Goal: Task Accomplishment & Management: Use online tool/utility

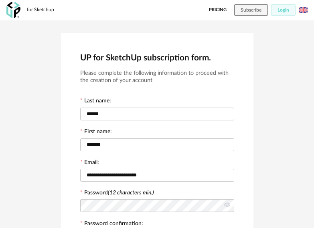
scroll to position [174, 0]
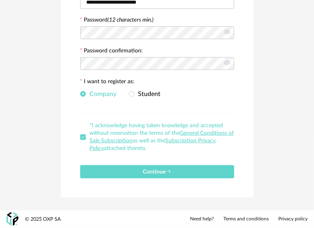
click at [162, 170] on span "Continue" at bounding box center [157, 173] width 28 height 6
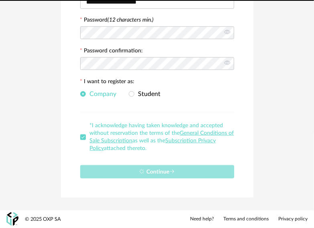
scroll to position [0, 0]
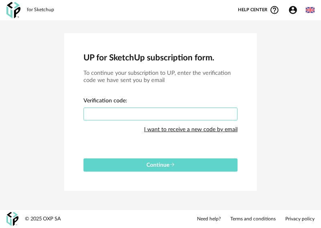
click at [109, 109] on input "text" at bounding box center [160, 114] width 154 height 13
paste input "****"
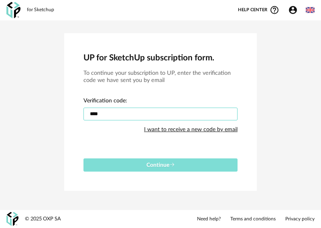
type input "****"
click at [161, 166] on span "Continue" at bounding box center [160, 166] width 28 height 6
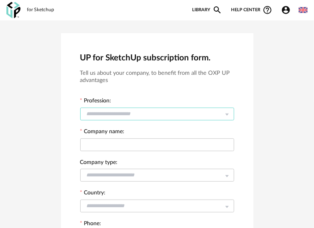
click at [143, 113] on input "text" at bounding box center [157, 114] width 154 height 13
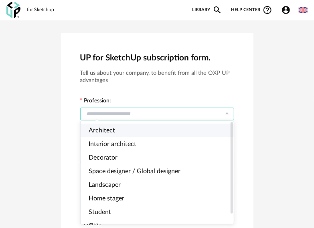
click at [135, 132] on li "Architect" at bounding box center [161, 131] width 160 height 14
type input "*********"
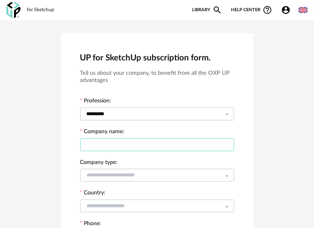
click at [133, 146] on input "text" at bounding box center [157, 145] width 154 height 13
type input "**********"
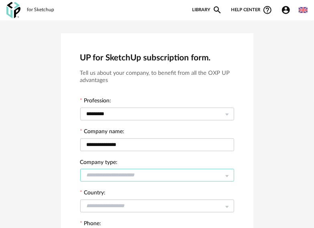
click at [105, 173] on input "text" at bounding box center [157, 175] width 154 height 13
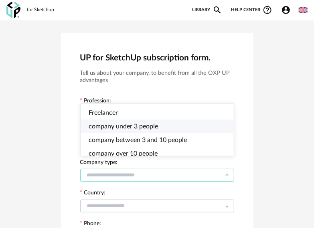
click at [168, 128] on li "company under 3 people" at bounding box center [161, 127] width 160 height 14
type input "**********"
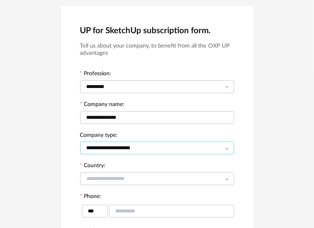
scroll to position [40, 0]
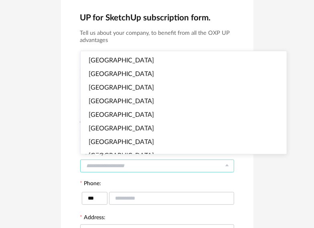
click at [144, 167] on input "text" at bounding box center [157, 166] width 154 height 13
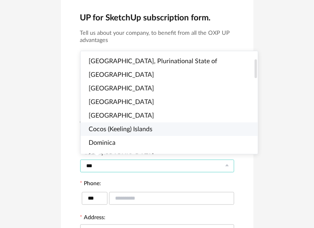
scroll to position [0, 0]
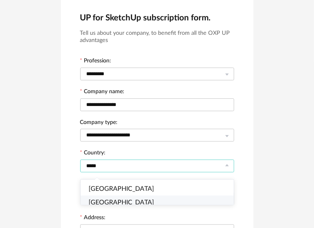
click at [114, 203] on li "India" at bounding box center [161, 203] width 160 height 14
type input "*****"
type input "***"
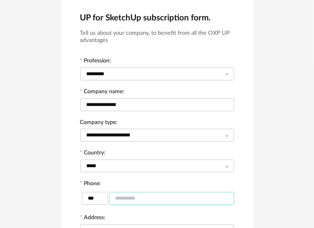
click at [139, 199] on input "text" at bounding box center [171, 198] width 125 height 13
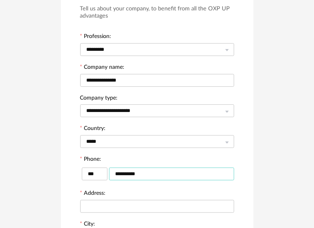
scroll to position [120, 0]
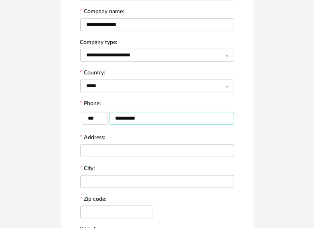
type input "**********"
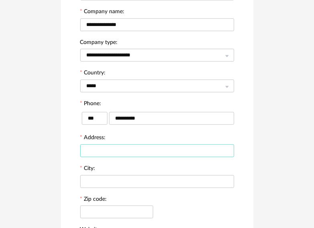
click at [120, 150] on input "text" at bounding box center [157, 151] width 154 height 13
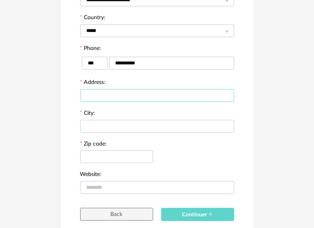
scroll to position [140, 0]
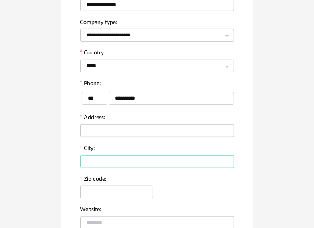
click at [104, 162] on input "text" at bounding box center [157, 162] width 154 height 13
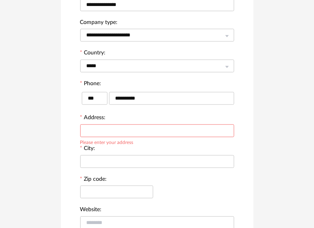
click at [108, 133] on input "text" at bounding box center [157, 131] width 154 height 13
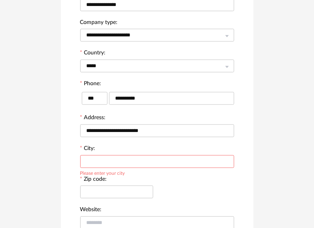
click at [111, 173] on div "Please enter your city" at bounding box center [102, 173] width 45 height 6
click at [154, 133] on input "**********" at bounding box center [157, 131] width 154 height 13
type input "**********"
click at [112, 163] on input "text" at bounding box center [157, 162] width 154 height 13
type input "**********"
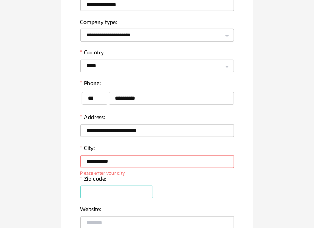
click at [97, 194] on input "text" at bounding box center [116, 192] width 73 height 13
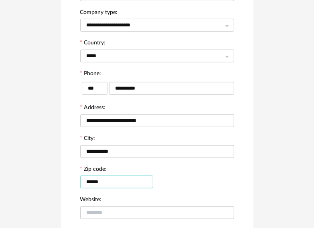
scroll to position [220, 0]
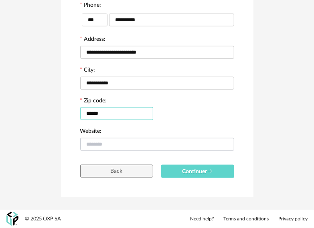
type input "******"
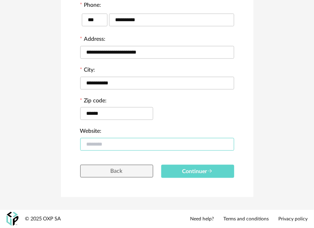
click at [123, 146] on input "text" at bounding box center [157, 144] width 154 height 13
click at [154, 146] on input "**********" at bounding box center [157, 144] width 154 height 13
type input "**********"
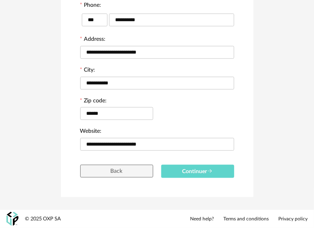
click at [209, 180] on div "**********" at bounding box center [157, 6] width 192 height 384
drag, startPoint x: 168, startPoint y: 143, endPoint x: 18, endPoint y: 148, distance: 150.0
click at [18, 148] on div "**********" at bounding box center [157, 6] width 314 height 409
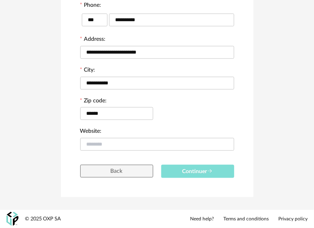
click at [196, 170] on span "Continuer" at bounding box center [197, 172] width 30 height 6
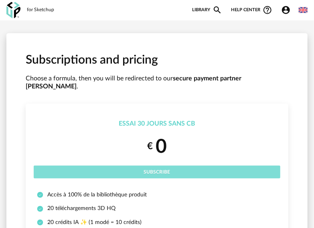
click at [148, 170] on span "Subscribe" at bounding box center [157, 172] width 26 height 5
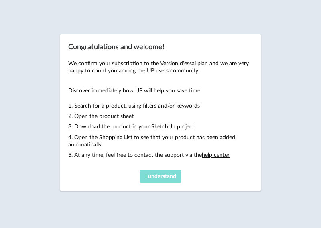
click at [154, 179] on span "I understand" at bounding box center [160, 177] width 31 height 6
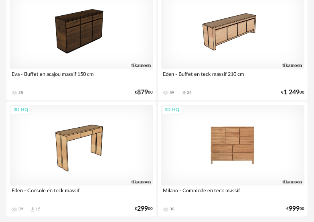
scroll to position [418, 0]
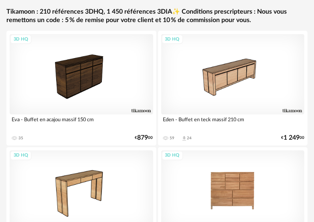
click at [230, 189] on div "3D HQ" at bounding box center [232, 190] width 143 height 81
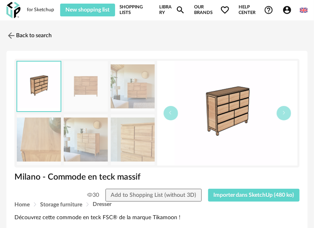
drag, startPoint x: 154, startPoint y: 99, endPoint x: 150, endPoint y: 98, distance: 4.1
click at [154, 99] on img at bounding box center [133, 86] width 44 height 51
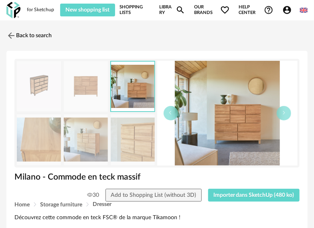
click at [133, 143] on img at bounding box center [133, 140] width 44 height 51
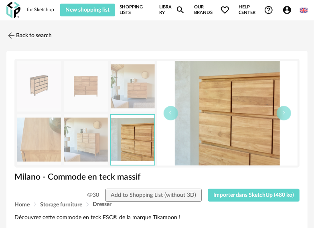
click at [107, 142] on img at bounding box center [86, 140] width 44 height 51
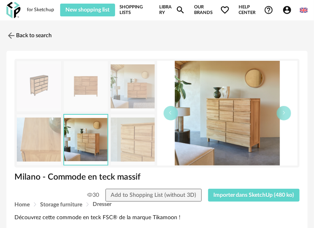
click at [40, 141] on img at bounding box center [39, 140] width 44 height 51
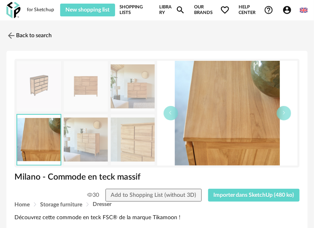
click at [24, 86] on img at bounding box center [39, 86] width 44 height 51
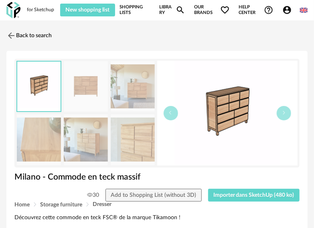
click at [134, 88] on img at bounding box center [133, 86] width 44 height 51
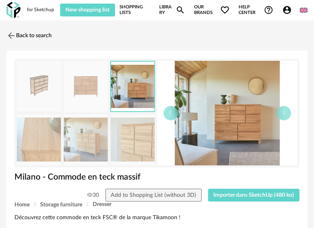
click at [133, 146] on img at bounding box center [133, 140] width 44 height 51
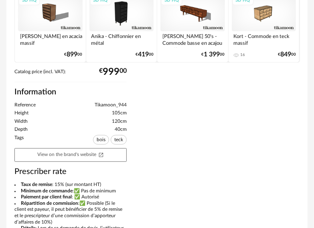
scroll to position [401, 0]
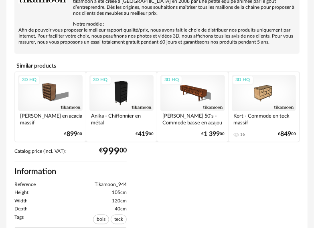
click at [187, 97] on div "3D HQ" at bounding box center [192, 93] width 65 height 36
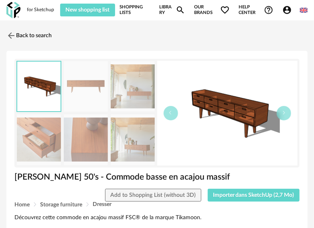
click at [142, 146] on img at bounding box center [133, 140] width 44 height 51
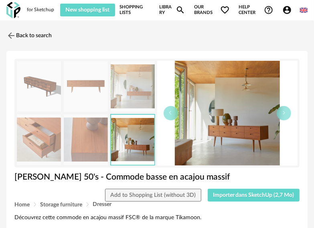
click at [131, 91] on img at bounding box center [133, 86] width 44 height 51
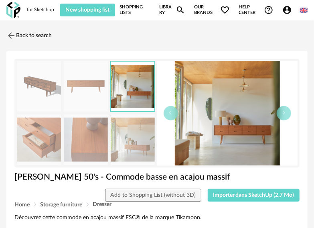
click at [127, 128] on img at bounding box center [133, 140] width 44 height 51
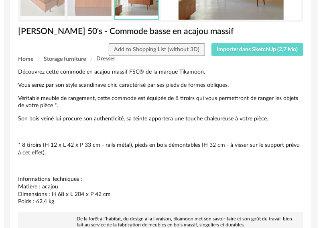
scroll to position [40, 0]
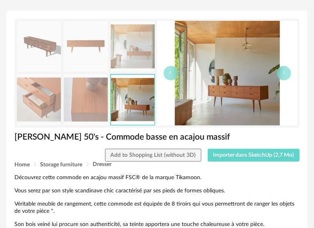
click at [50, 107] on img at bounding box center [39, 100] width 44 height 51
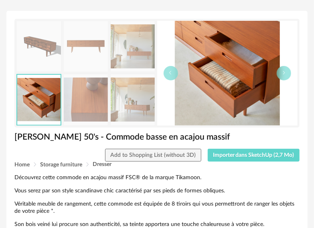
click at [36, 46] on img at bounding box center [39, 46] width 44 height 51
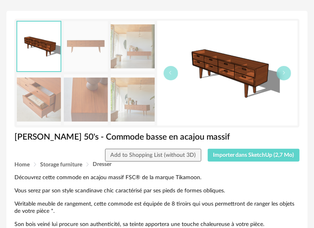
click at [72, 48] on img at bounding box center [86, 46] width 44 height 51
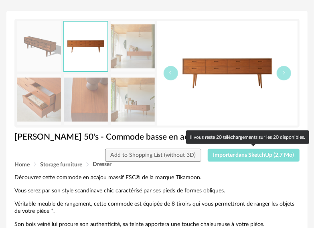
click at [230, 157] on span "Importer dans SketchUp (2,7 Mo)" at bounding box center [253, 156] width 81 height 6
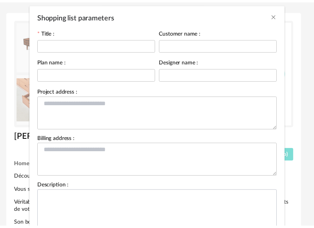
scroll to position [0, 0]
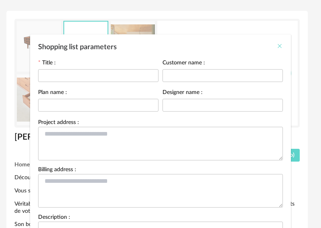
click at [277, 44] on icon "Close" at bounding box center [279, 46] width 6 height 6
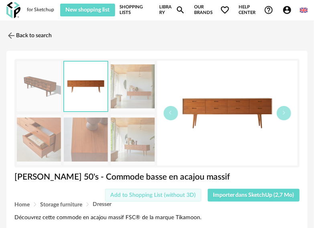
click at [161, 194] on span "Add to Shopping List (without 3D)" at bounding box center [152, 196] width 85 height 6
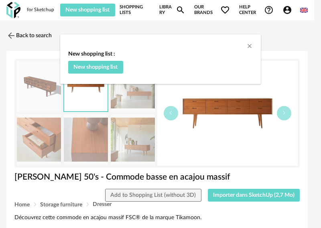
click at [246, 44] on div "dialog" at bounding box center [160, 40] width 200 height 12
click at [255, 51] on div "New shopping list : New shopping list" at bounding box center [160, 65] width 200 height 38
click at [249, 46] on icon "Close" at bounding box center [249, 46] width 6 height 6
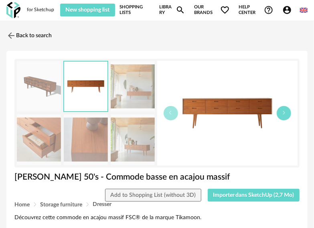
click at [287, 113] on button "button" at bounding box center [284, 113] width 14 height 14
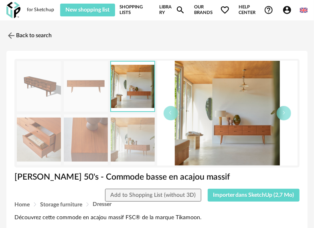
drag, startPoint x: 239, startPoint y: 115, endPoint x: 213, endPoint y: 136, distance: 34.2
click at [213, 136] on img at bounding box center [227, 113] width 141 height 105
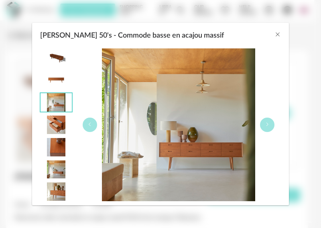
drag, startPoint x: 197, startPoint y: 126, endPoint x: 143, endPoint y: 109, distance: 57.1
click at [143, 109] on img "Magda 50's - Commode basse en acajou massif" at bounding box center [178, 124] width 153 height 153
drag, startPoint x: 207, startPoint y: 99, endPoint x: 125, endPoint y: 145, distance: 94.2
click at [126, 145] on img "Magda 50's - Commode basse en acajou massif" at bounding box center [178, 124] width 153 height 153
click at [42, 120] on img "Magda 50's - Commode basse en acajou massif" at bounding box center [55, 125] width 31 height 18
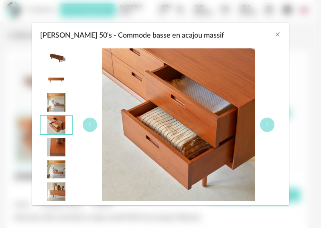
click at [54, 126] on img "Magda 50's - Commode basse en acajou massif" at bounding box center [55, 125] width 31 height 18
click at [57, 153] on img "Magda 50's - Commode basse en acajou massif" at bounding box center [55, 147] width 31 height 18
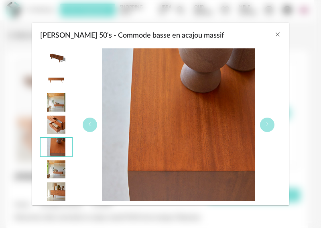
click at [57, 172] on img "Magda 50's - Commode basse en acajou massif" at bounding box center [55, 170] width 31 height 18
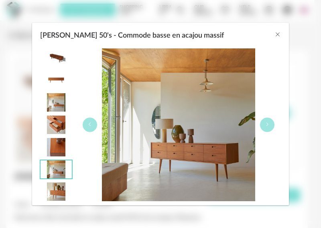
click at [58, 191] on img "Magda 50's - Commode basse en acajou massif" at bounding box center [55, 192] width 31 height 18
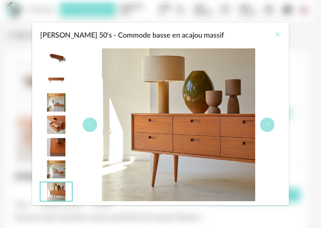
click at [278, 34] on icon "Close" at bounding box center [277, 34] width 6 height 6
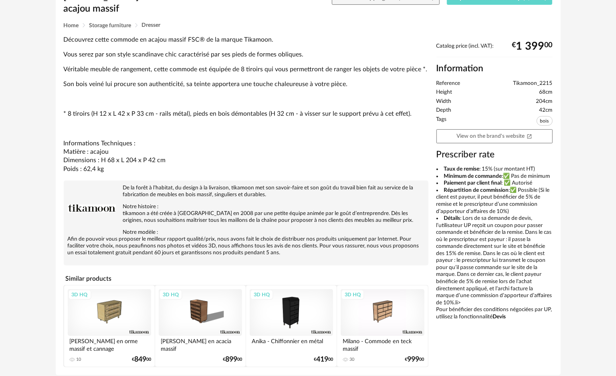
scroll to position [215, 0]
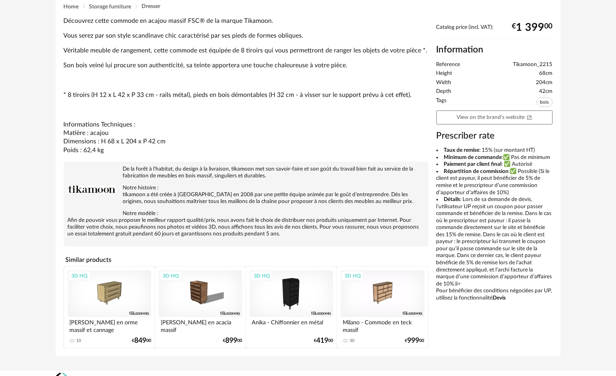
click at [211, 228] on div "3D HQ" at bounding box center [200, 294] width 83 height 47
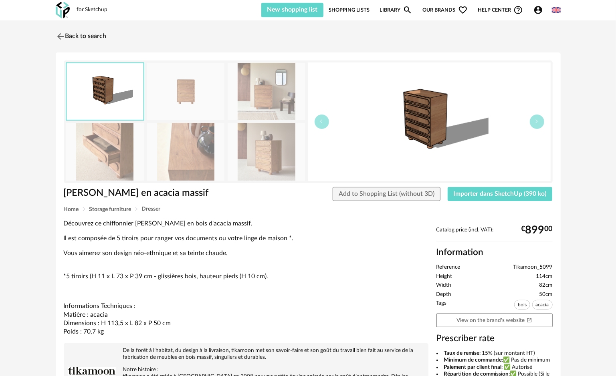
click at [273, 168] on img at bounding box center [267, 151] width 78 height 57
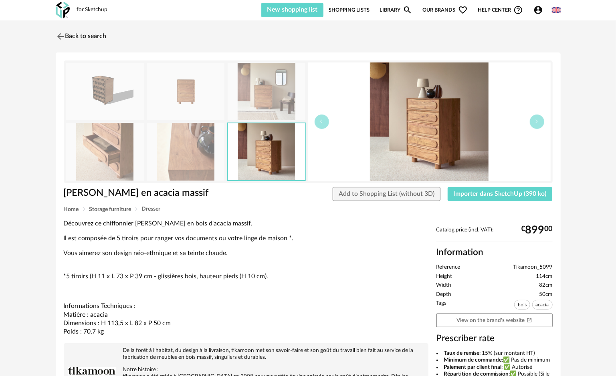
click at [267, 98] on img at bounding box center [267, 91] width 78 height 57
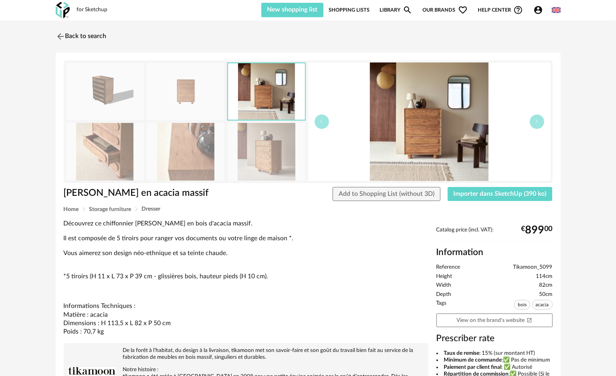
click at [198, 149] on img at bounding box center [186, 151] width 78 height 57
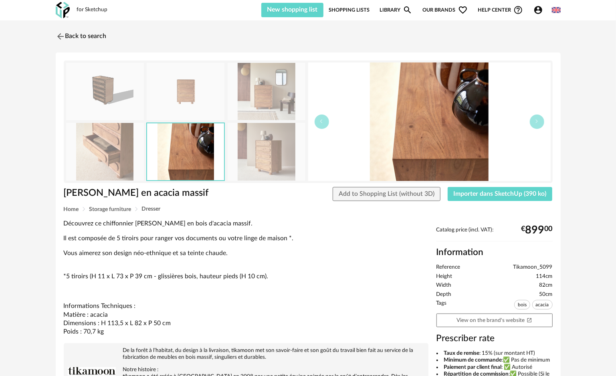
click at [199, 91] on img at bounding box center [186, 91] width 78 height 57
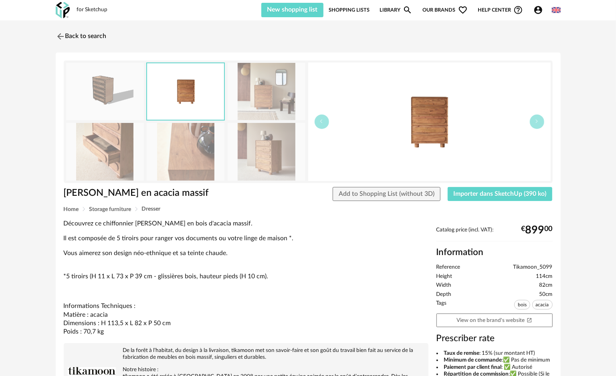
click at [185, 144] on img at bounding box center [186, 151] width 78 height 57
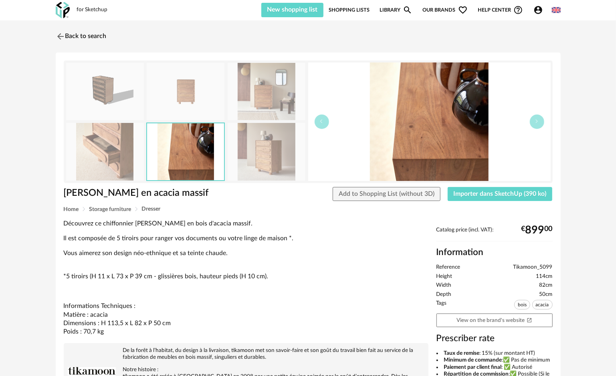
click at [127, 145] on img at bounding box center [105, 151] width 78 height 57
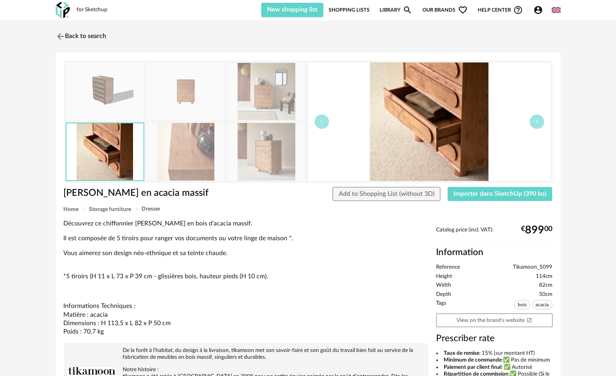
click at [178, 142] on img at bounding box center [186, 151] width 78 height 57
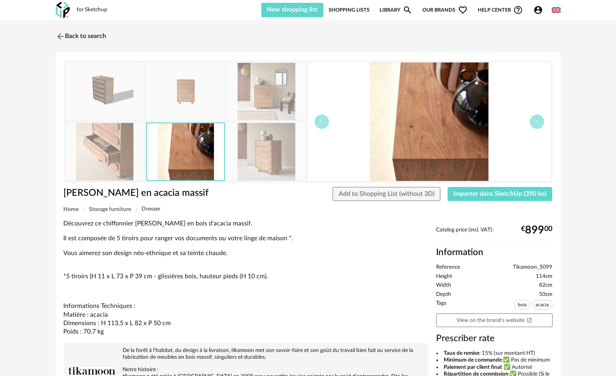
click at [111, 142] on img at bounding box center [105, 151] width 78 height 57
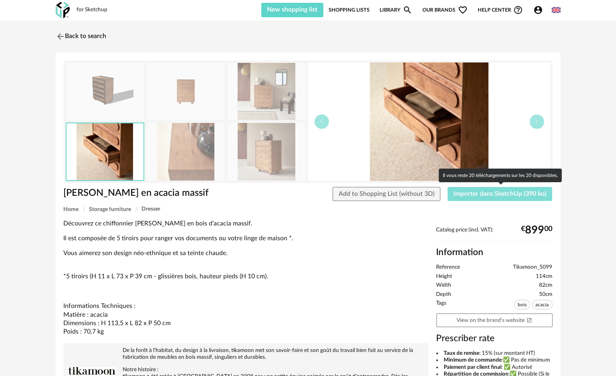
click at [320, 195] on span "Importer dans SketchUp (390 ko)" at bounding box center [500, 194] width 93 height 6
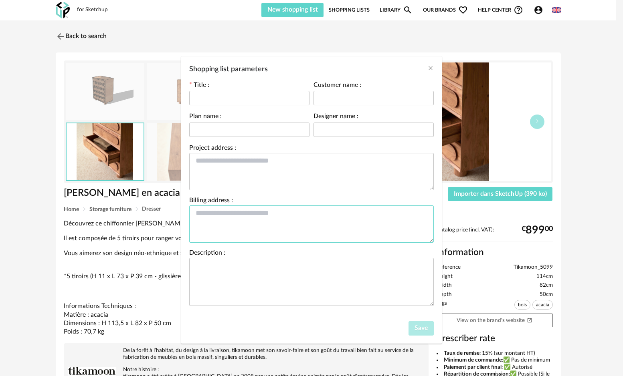
click at [281, 218] on textarea "Shopping list parameters" at bounding box center [311, 224] width 245 height 37
click at [255, 166] on textarea "Shopping list parameters" at bounding box center [311, 171] width 245 height 37
click at [320, 68] on icon "Close" at bounding box center [430, 68] width 6 height 6
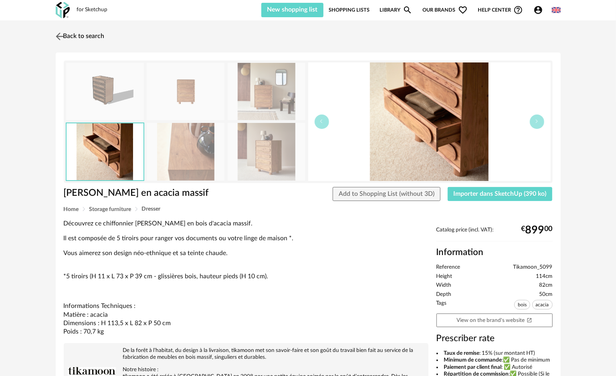
click at [63, 36] on img at bounding box center [60, 36] width 12 height 12
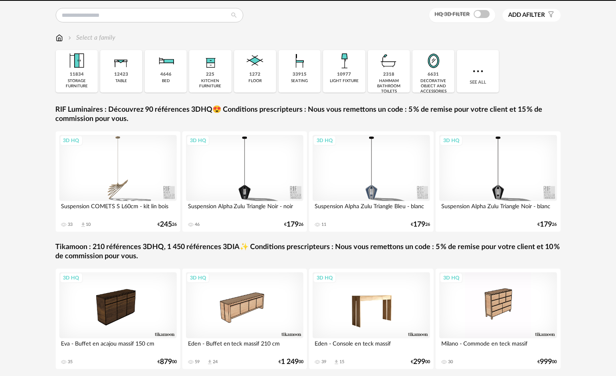
scroll to position [99, 0]
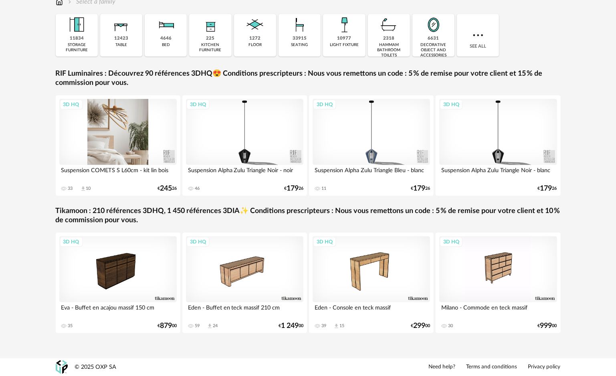
click at [133, 139] on div "3D HQ" at bounding box center [118, 132] width 118 height 66
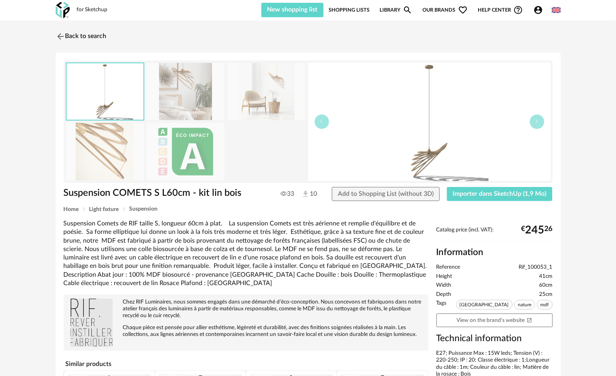
click at [271, 94] on img at bounding box center [267, 91] width 78 height 57
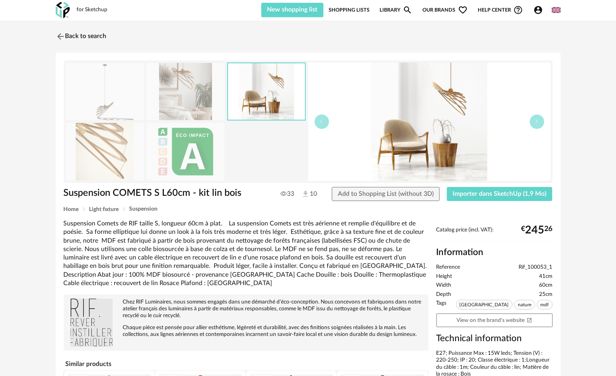
click at [186, 80] on img at bounding box center [186, 91] width 78 height 57
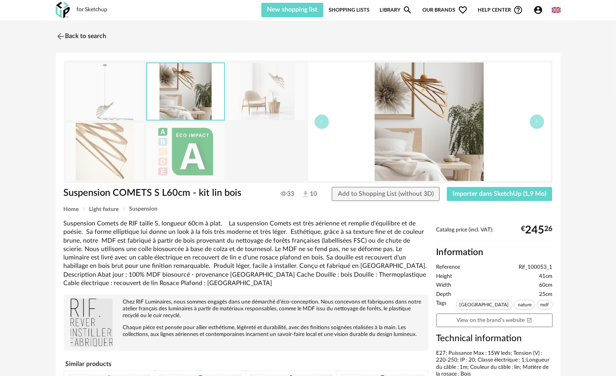
click at [89, 140] on img at bounding box center [105, 151] width 78 height 57
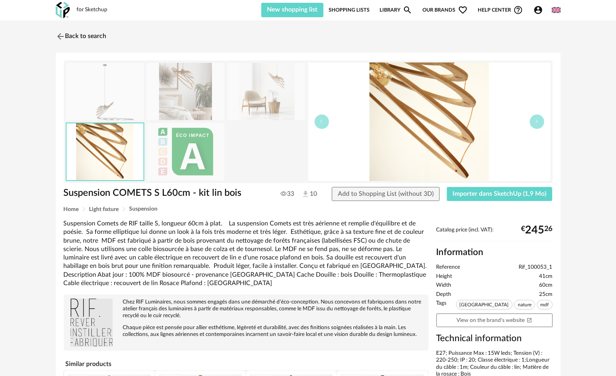
click at [125, 97] on img at bounding box center [105, 91] width 78 height 57
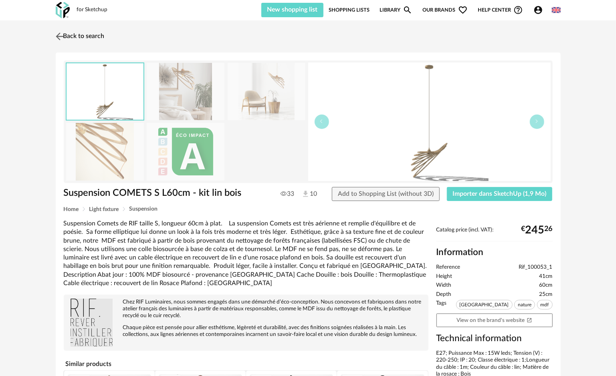
click at [63, 40] on img at bounding box center [60, 36] width 12 height 12
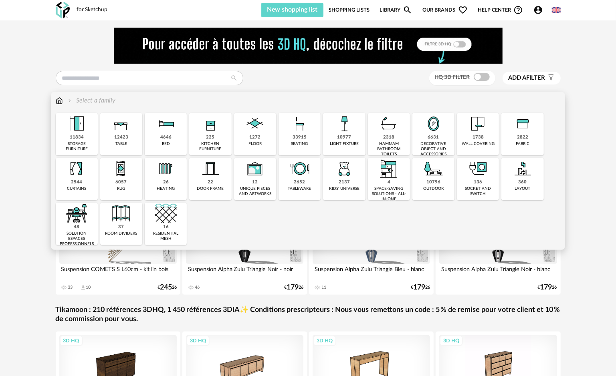
click at [289, 136] on div "33915 seating" at bounding box center [300, 134] width 42 height 42
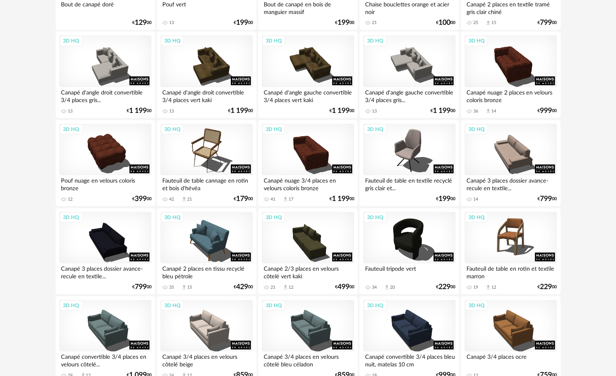
scroll to position [561, 0]
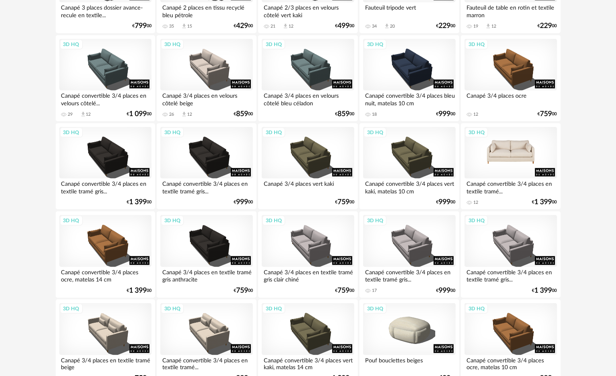
click at [320, 153] on div "3D HQ" at bounding box center [511, 153] width 92 height 52
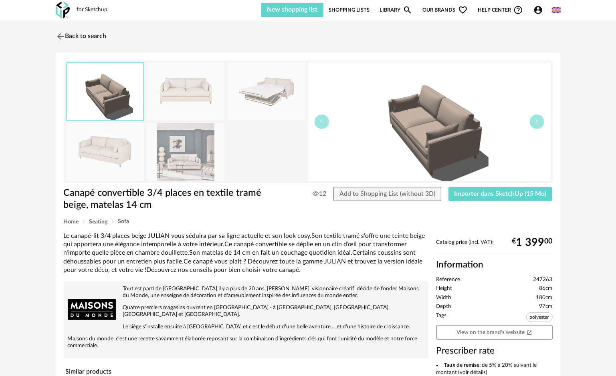
click at [188, 154] on img at bounding box center [186, 151] width 78 height 57
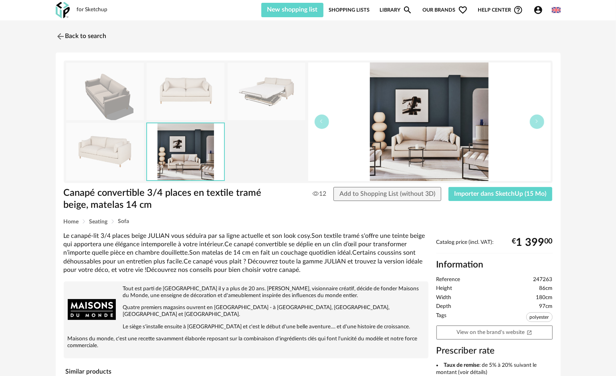
click at [274, 154] on div at bounding box center [186, 122] width 240 height 119
click at [274, 113] on img at bounding box center [267, 91] width 78 height 57
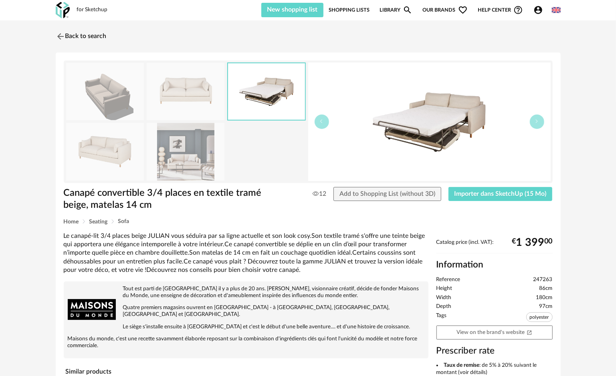
click at [200, 156] on img at bounding box center [186, 151] width 78 height 57
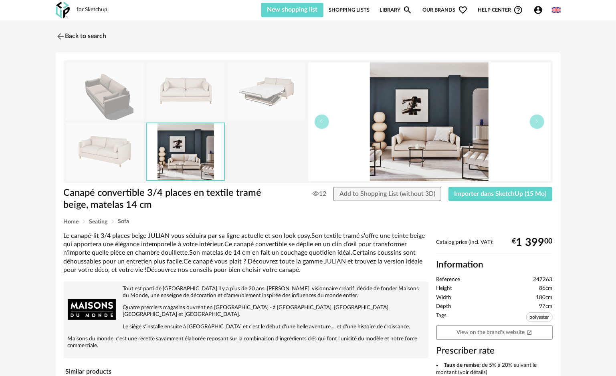
click at [261, 95] on img at bounding box center [267, 91] width 78 height 57
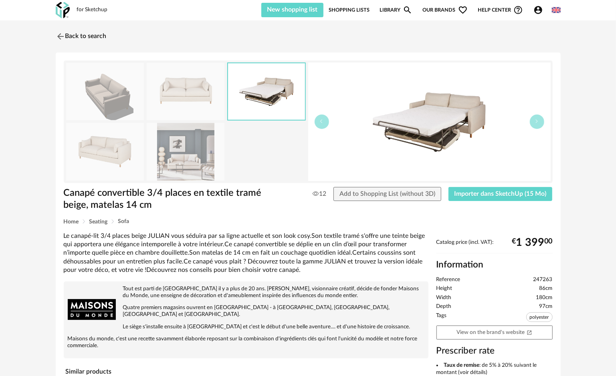
scroll to position [200, 0]
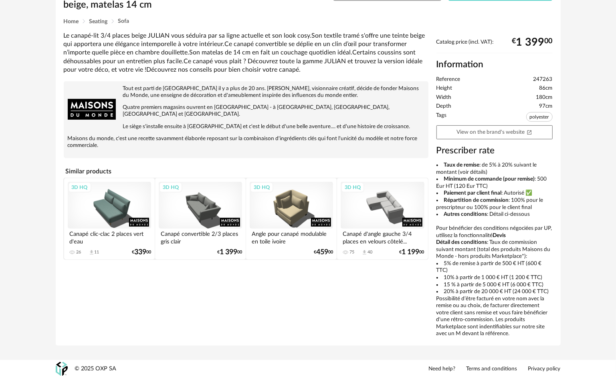
click at [320, 200] on div "3D HQ" at bounding box center [382, 205] width 83 height 47
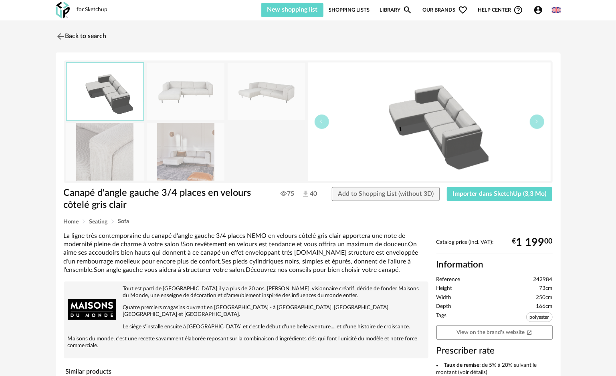
click at [171, 153] on img at bounding box center [186, 151] width 78 height 57
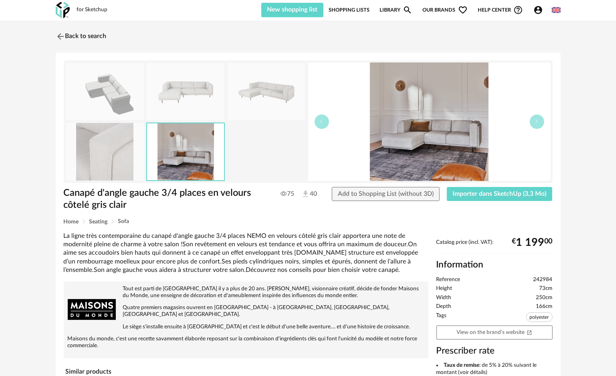
click at [251, 150] on div at bounding box center [186, 122] width 240 height 119
click at [261, 97] on img at bounding box center [267, 91] width 78 height 57
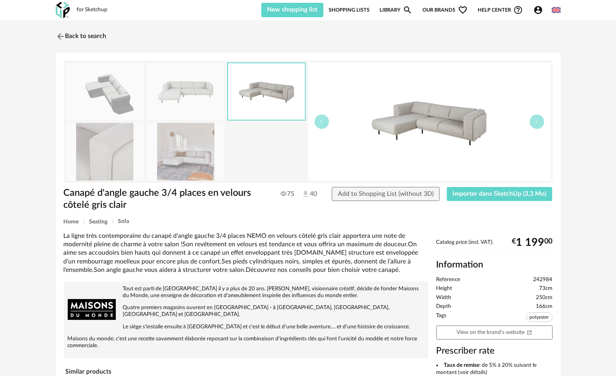
click at [204, 100] on img at bounding box center [186, 91] width 78 height 57
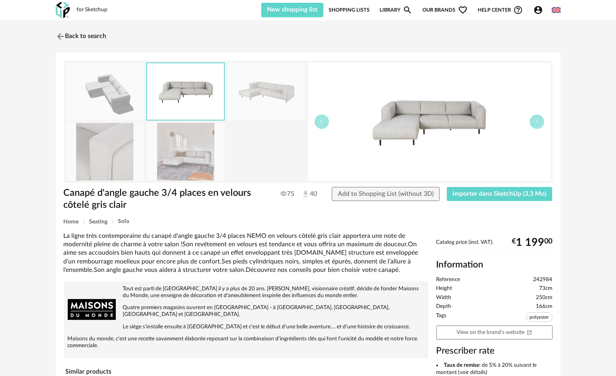
click at [106, 100] on img at bounding box center [105, 91] width 78 height 57
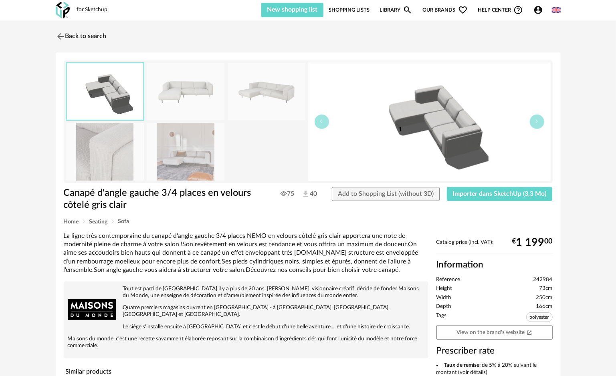
click at [244, 92] on img at bounding box center [267, 91] width 78 height 57
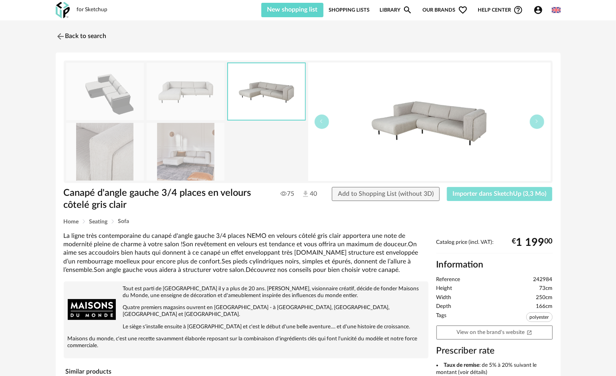
click at [320, 192] on span "Importer dans SketchUp (3,3 Mo)" at bounding box center [500, 194] width 94 height 6
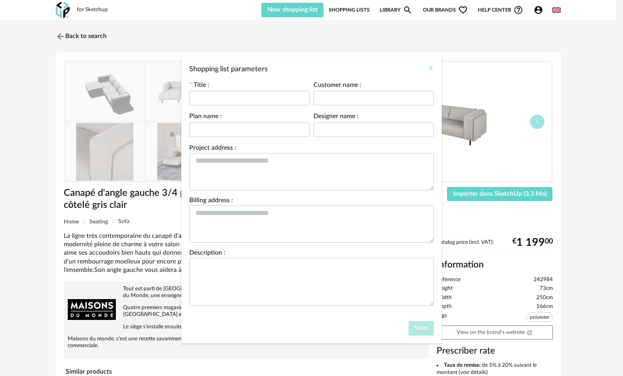
click at [320, 67] on div "Shopping list parameters" at bounding box center [311, 68] width 261 height 22
drag, startPoint x: 429, startPoint y: 68, endPoint x: 434, endPoint y: 80, distance: 12.8
click at [320, 67] on icon "Close" at bounding box center [430, 68] width 6 height 6
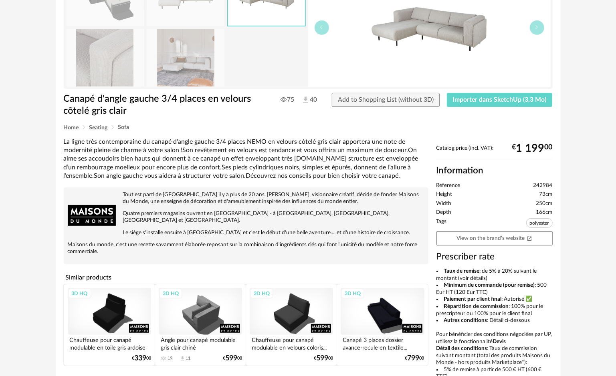
scroll to position [202, 0]
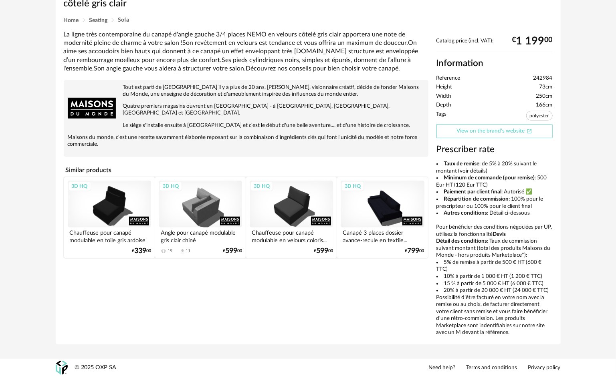
click at [320, 131] on icon "Open In New icon" at bounding box center [530, 132] width 6 height 6
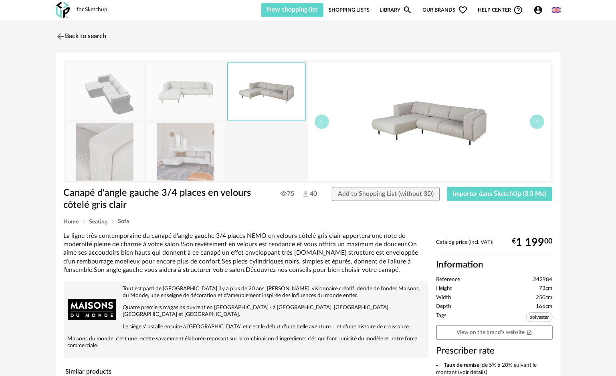
scroll to position [0, 0]
click at [211, 168] on img at bounding box center [186, 151] width 78 height 57
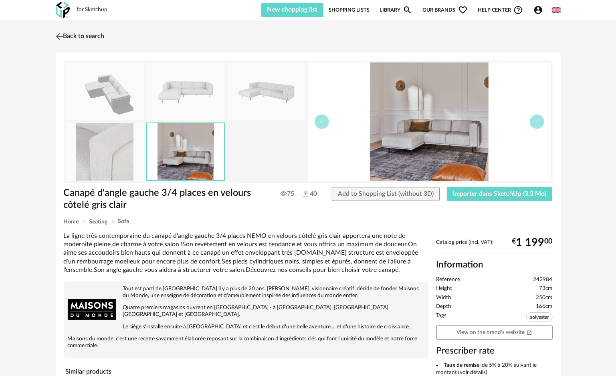
click at [68, 33] on link "Back to search" at bounding box center [79, 37] width 51 height 18
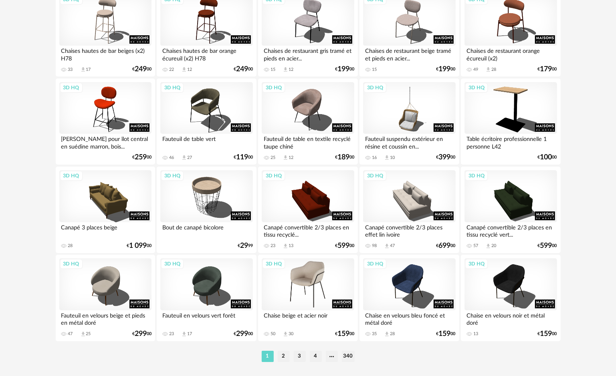
scroll to position [1595, 0]
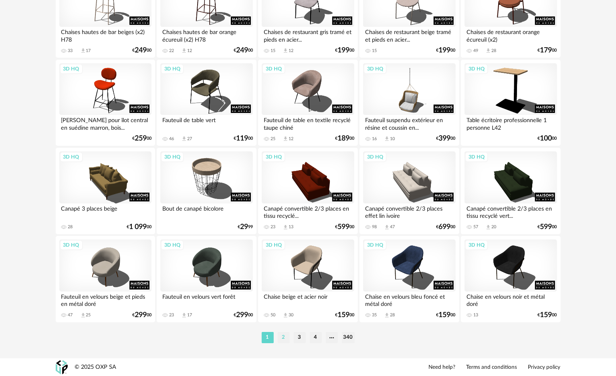
click at [283, 228] on li "2" at bounding box center [284, 337] width 12 height 11
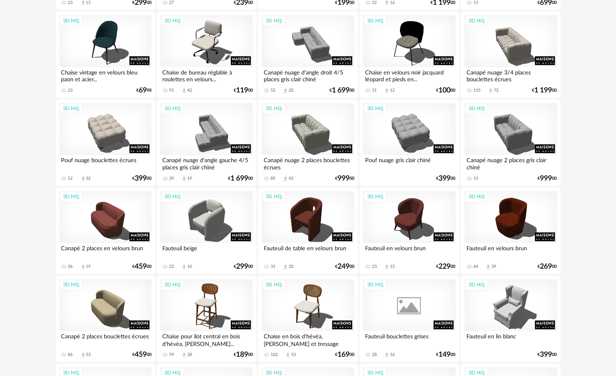
scroll to position [762, 0]
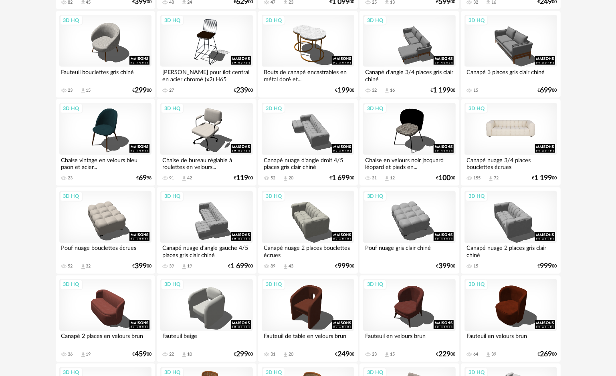
click at [320, 129] on div "3D HQ" at bounding box center [511, 129] width 92 height 52
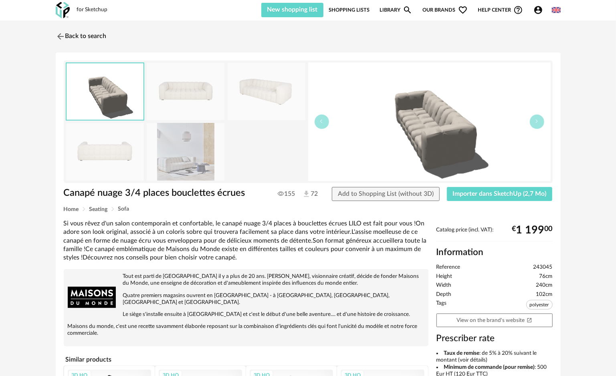
click at [192, 156] on img at bounding box center [186, 151] width 78 height 57
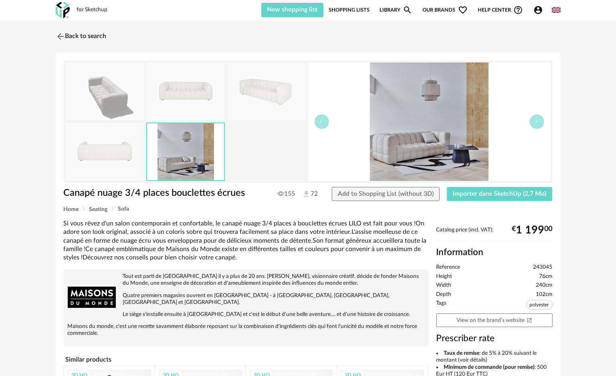
click at [257, 93] on img at bounding box center [267, 91] width 78 height 57
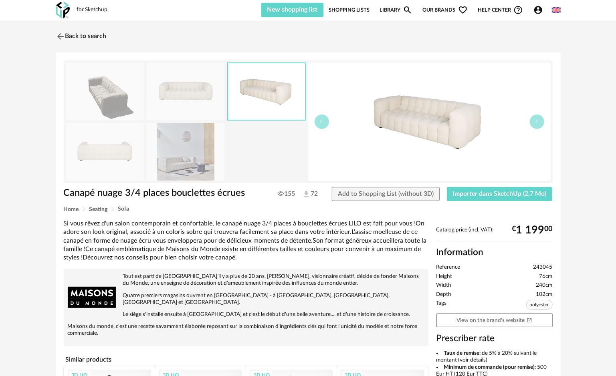
click at [101, 228] on img at bounding box center [92, 297] width 48 height 48
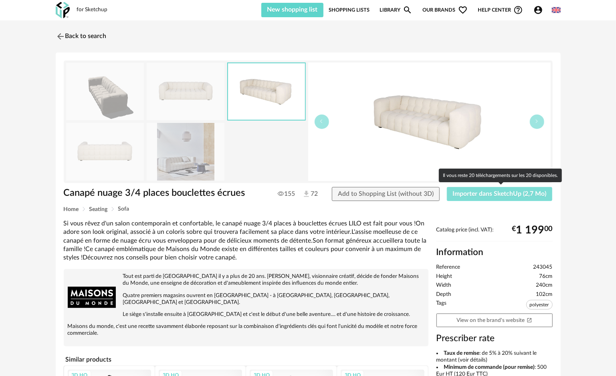
click at [320, 196] on span "Importer dans SketchUp (2,7 Mo)" at bounding box center [500, 194] width 94 height 6
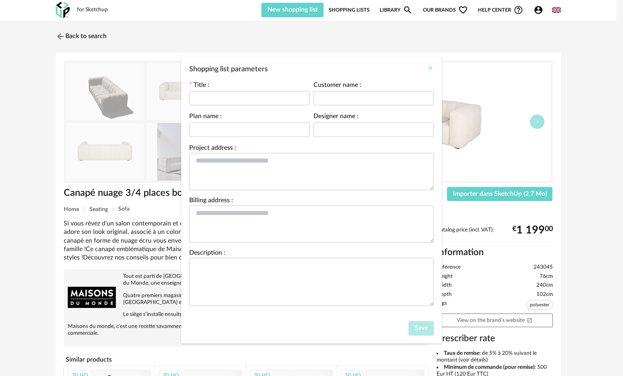
drag, startPoint x: 432, startPoint y: 67, endPoint x: 434, endPoint y: 398, distance: 330.3
click at [320, 228] on html "for Sketchup New shopping list Update my Shopping List Refresh icon Shopping Li…" at bounding box center [311, 283] width 623 height 566
click at [320, 228] on div "Save" at bounding box center [311, 330] width 261 height 26
click at [320, 228] on span "Save" at bounding box center [420, 328] width 13 height 6
click at [262, 100] on input "Shopping list parameters" at bounding box center [249, 98] width 120 height 14
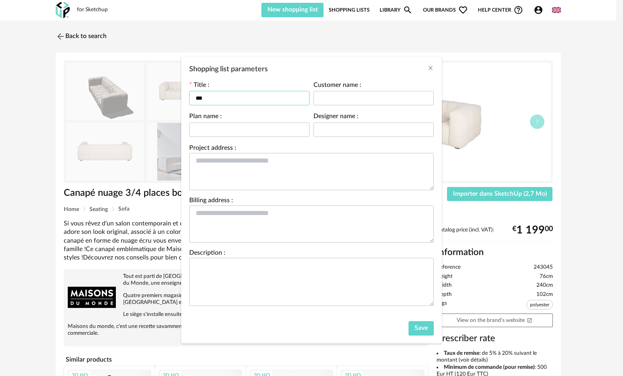
type input "***"
drag, startPoint x: 327, startPoint y: 198, endPoint x: 319, endPoint y: 182, distance: 17.7
click at [320, 195] on form "Title : *** Customer name : Plan name : Designer name : Project address : Billi…" at bounding box center [311, 194] width 245 height 224
drag, startPoint x: 319, startPoint y: 179, endPoint x: 314, endPoint y: 172, distance: 8.5
click at [319, 176] on textarea "Shopping list parameters" at bounding box center [311, 171] width 245 height 37
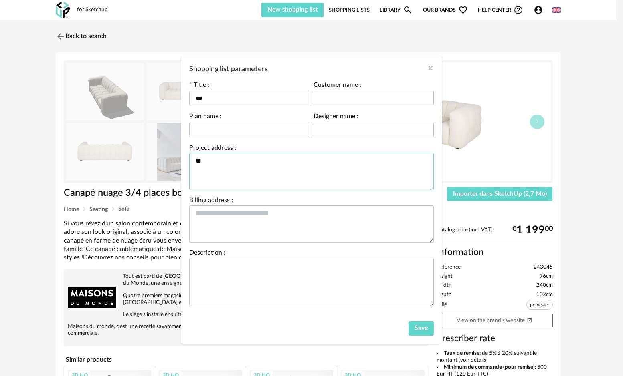
type textarea "**"
drag, startPoint x: 306, startPoint y: 222, endPoint x: 293, endPoint y: 305, distance: 83.3
click at [307, 228] on textarea "Shopping list parameters" at bounding box center [311, 224] width 245 height 37
type textarea "**"
click at [293, 228] on textarea "Shopping list parameters" at bounding box center [311, 282] width 245 height 48
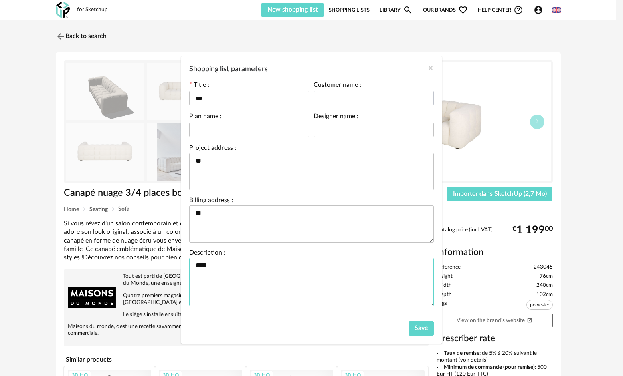
type textarea "****"
click at [320, 96] on input "Shopping list parameters" at bounding box center [373, 98] width 120 height 14
type input "*"
click at [320, 126] on input "Shopping list parameters" at bounding box center [373, 130] width 120 height 14
click at [251, 127] on input "Shopping list parameters" at bounding box center [249, 130] width 120 height 14
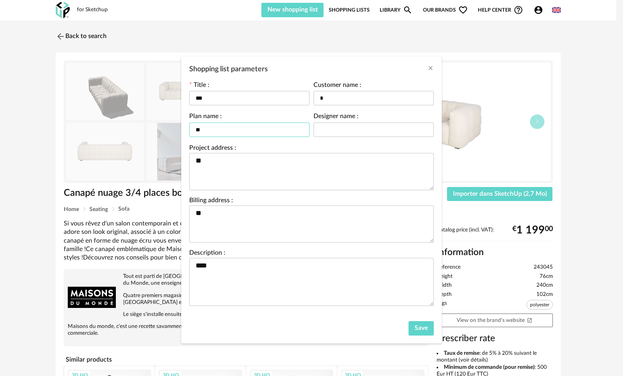
type input "**"
click at [320, 95] on input "*" at bounding box center [373, 98] width 120 height 14
click at [320, 122] on div "Designer name :" at bounding box center [373, 125] width 120 height 24
click at [320, 126] on input "Shopping list parameters" at bounding box center [373, 130] width 120 height 14
click at [320, 126] on input "*" at bounding box center [373, 130] width 120 height 14
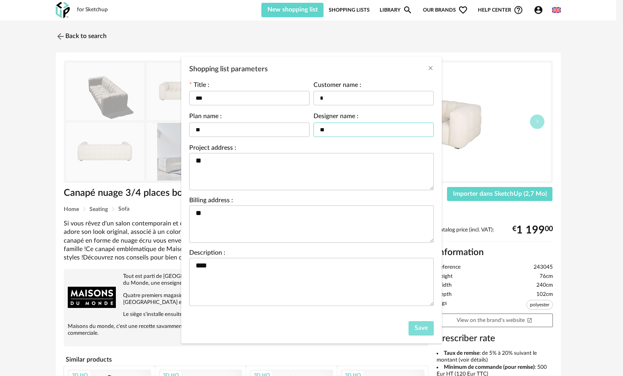
type input "**"
click at [320, 228] on span "Save" at bounding box center [420, 328] width 13 height 6
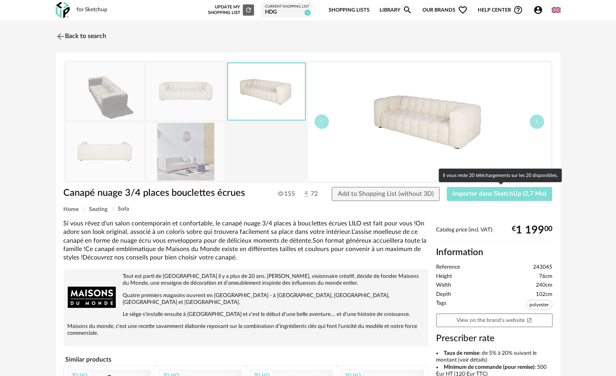
click at [320, 198] on button "Importer dans SketchUp (2,7 Mo)" at bounding box center [500, 194] width 106 height 14
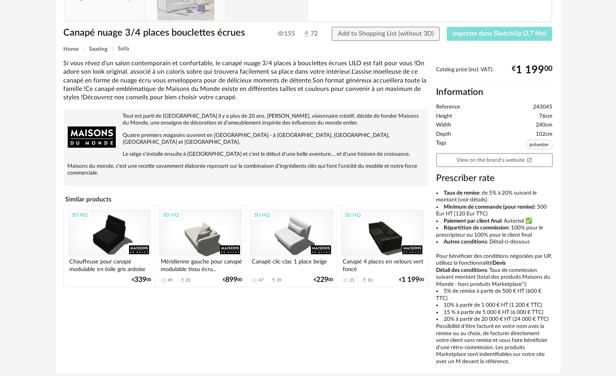
click at [320, 27] on button "Importer dans SketchUp (2,7 Mo)" at bounding box center [500, 34] width 106 height 14
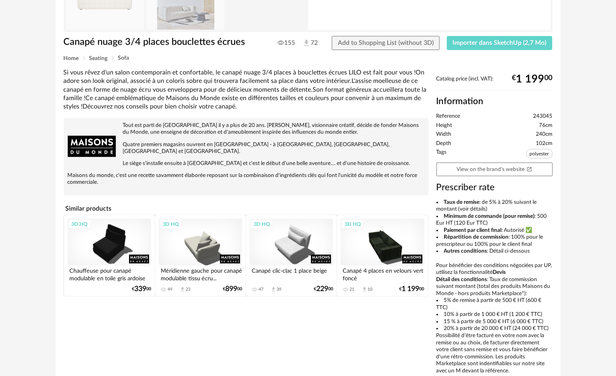
scroll to position [0, 0]
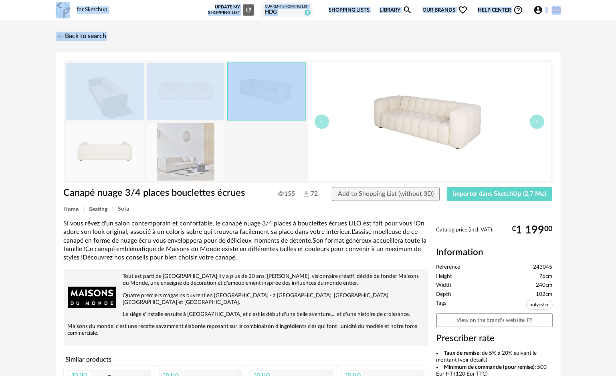
drag, startPoint x: 156, startPoint y: -34, endPoint x: 70, endPoint y: -78, distance: 96.8
click at [70, 0] on html "for Sketchup New shopping list Update my Shopping List Refresh icon Current Sho…" at bounding box center [308, 283] width 616 height 566
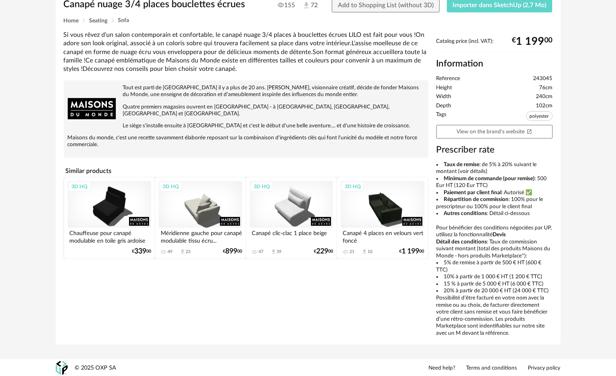
scroll to position [149, 0]
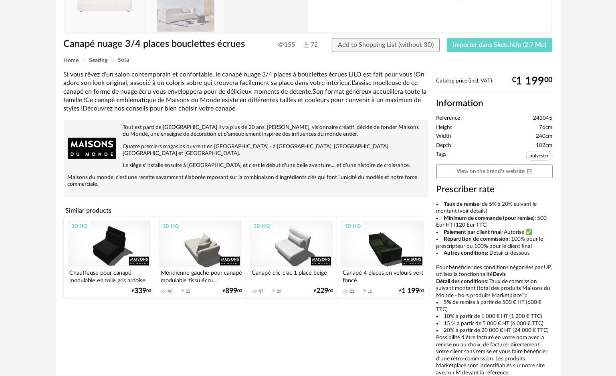
drag, startPoint x: 584, startPoint y: 245, endPoint x: 578, endPoint y: 248, distance: 7.0
click at [320, 228] on div "Back to search Canapé nuage 3/4 places bouclettes écrues Canapé nuage 3/4 place…" at bounding box center [308, 135] width 616 height 528
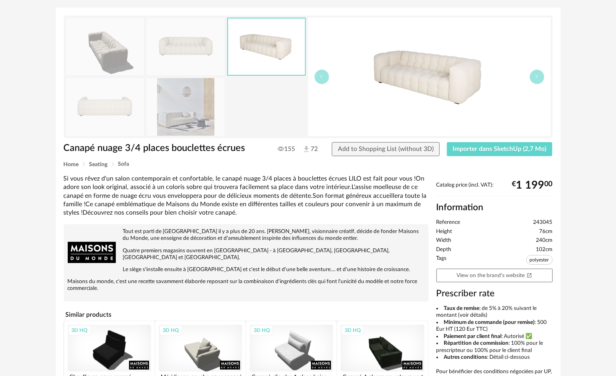
scroll to position [0, 0]
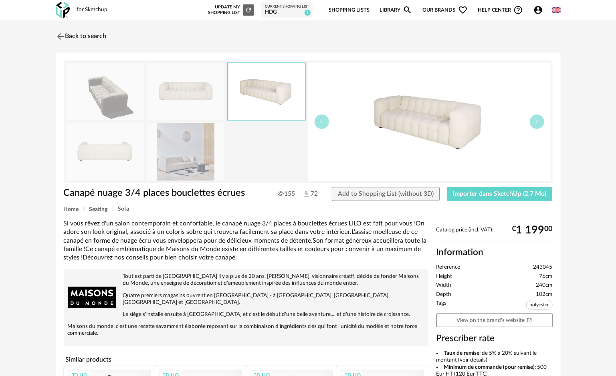
drag, startPoint x: 31, startPoint y: 100, endPoint x: 59, endPoint y: 98, distance: 28.6
click at [31, 99] on div "Back to search Canapé nuage 3/4 places bouclettes écrues Canapé nuage 3/4 place…" at bounding box center [308, 284] width 616 height 528
click at [59, 38] on img at bounding box center [60, 36] width 12 height 12
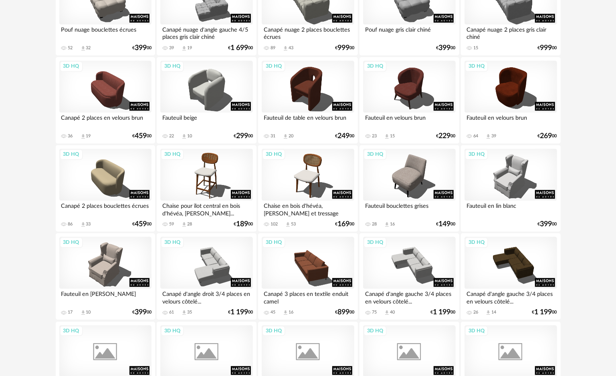
scroll to position [1149, 0]
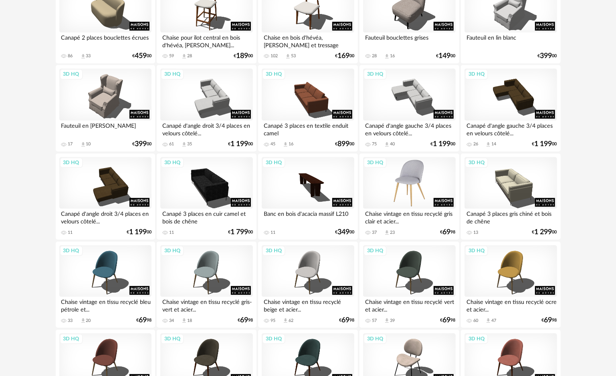
click at [320, 175] on div "3D HQ" at bounding box center [409, 183] width 92 height 52
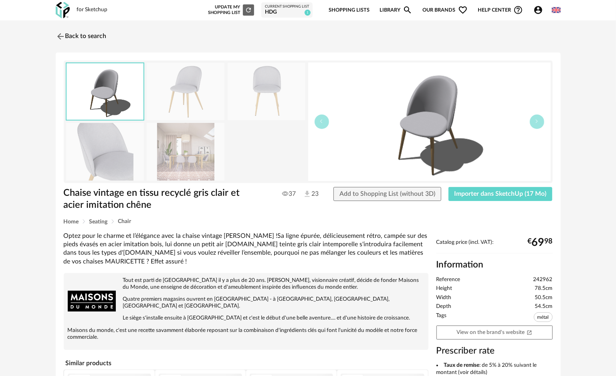
click at [190, 162] on img at bounding box center [186, 151] width 78 height 57
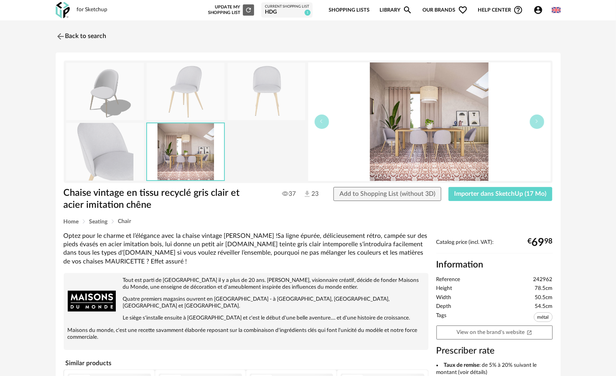
click at [108, 155] on img at bounding box center [105, 151] width 78 height 57
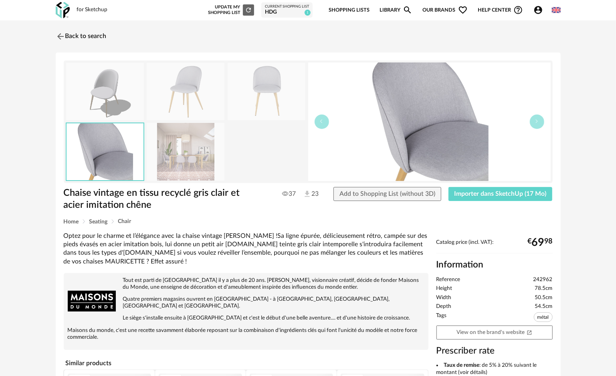
click at [256, 85] on img at bounding box center [267, 91] width 78 height 57
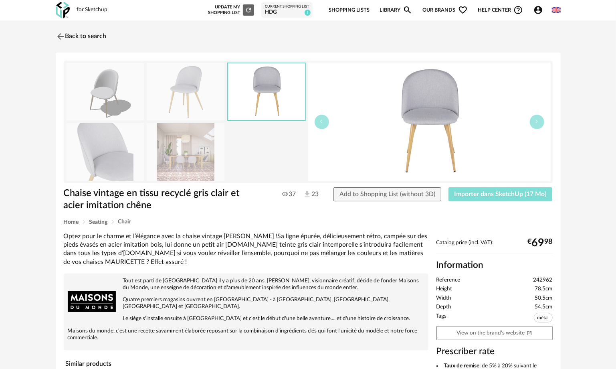
click at [320, 191] on span "Importer dans SketchUp (17 Mo)" at bounding box center [501, 194] width 92 height 6
drag, startPoint x: 583, startPoint y: 114, endPoint x: 560, endPoint y: 7, distance: 109.0
click at [320, 7] on div "Account Circle icon Account Connected as [PERSON_NAME] Edit my profile My perso…" at bounding box center [539, 10] width 23 height 10
drag, startPoint x: 563, startPoint y: 8, endPoint x: 550, endPoint y: 10, distance: 13.1
click at [320, 8] on div "for Sketchup New shopping list Update my Shopping List Refresh icon Current Sho…" at bounding box center [307, 10] width 519 height 20
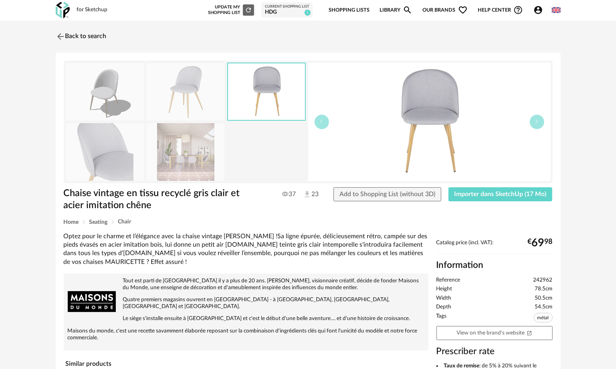
click at [320, 11] on div "Account Circle icon Account Connected as [PERSON_NAME] Edit my profile My perso…" at bounding box center [539, 10] width 23 height 10
click at [320, 11] on div "for Sketchup New shopping list Update my Shopping List Refresh icon Current Sho…" at bounding box center [307, 10] width 519 height 20
click at [320, 11] on img at bounding box center [556, 10] width 9 height 9
click at [320, 45] on div "Back to search Chaise vintage en tissu recyclé gris clair et acier imitation ch…" at bounding box center [308, 290] width 616 height 540
click at [8, 191] on div "Back to search Chaise vintage en tissu recyclé gris clair et acier imitation ch…" at bounding box center [308, 290] width 616 height 540
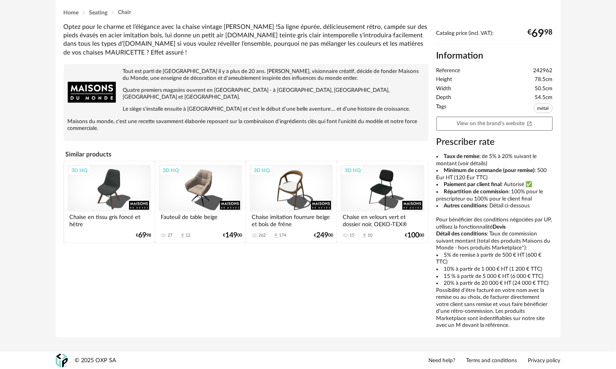
scroll to position [9, 0]
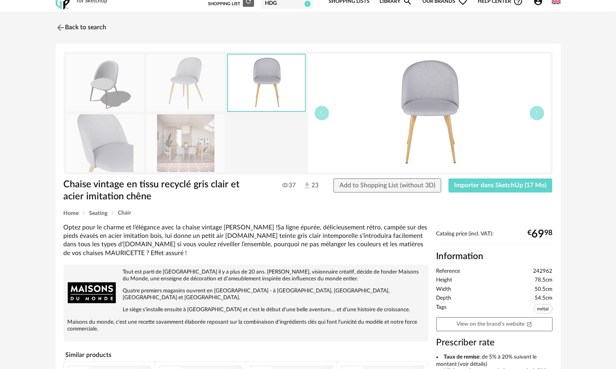
drag, startPoint x: 592, startPoint y: 122, endPoint x: 594, endPoint y: 245, distance: 122.7
click at [320, 228] on div "Back to search Chaise vintage en tissu recyclé gris clair et acier imitation ch…" at bounding box center [308, 282] width 616 height 540
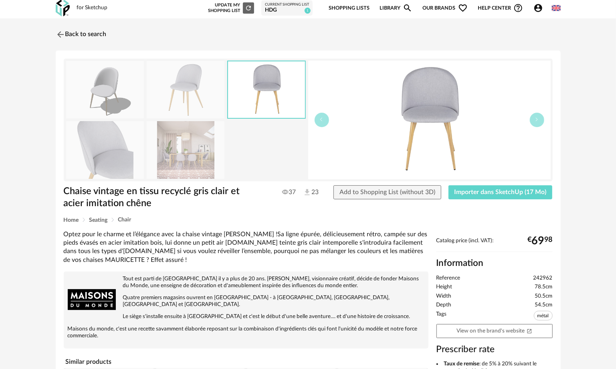
scroll to position [0, 0]
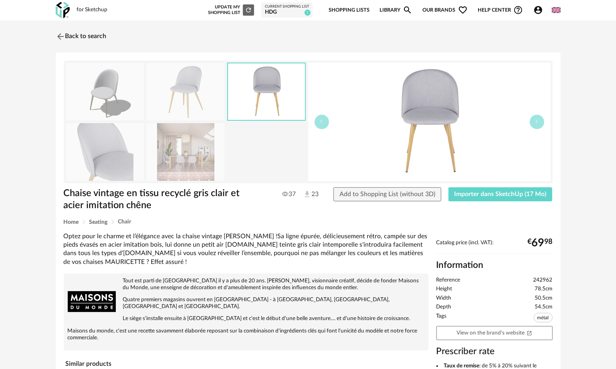
click at [320, 10] on img at bounding box center [556, 10] width 9 height 9
click at [320, 48] on div "Back to search Chaise vintage en tissu recyclé gris clair et acier imitation ch…" at bounding box center [308, 290] width 616 height 540
click at [320, 62] on div "Back to search Chaise vintage en tissu recyclé gris clair et acier imitation ch…" at bounding box center [308, 290] width 616 height 540
drag, startPoint x: 65, startPoint y: 191, endPoint x: 168, endPoint y: 195, distance: 103.1
click at [175, 195] on h1 "Chaise vintage en tissu recyclé gris clair et acier imitation chêne" at bounding box center [163, 199] width 199 height 24
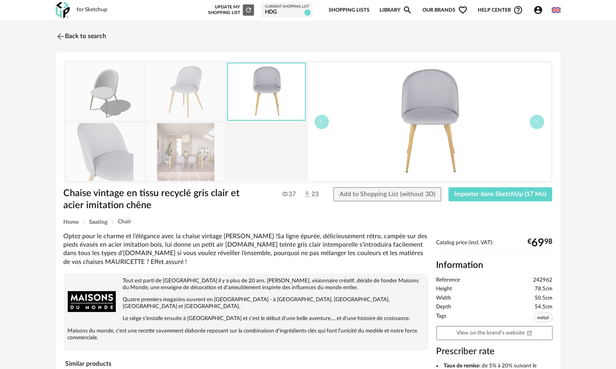
click at [192, 210] on h1 "Chaise vintage en tissu recyclé gris clair et acier imitation chêne" at bounding box center [163, 199] width 199 height 24
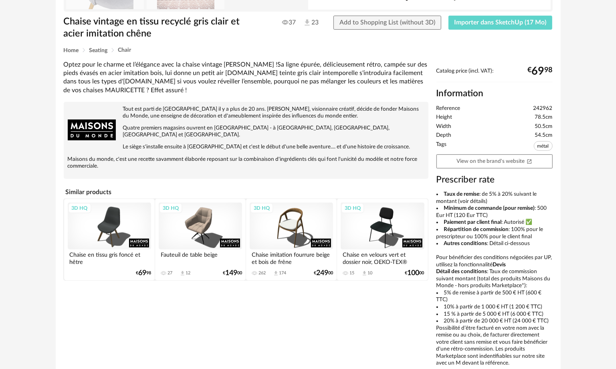
scroll to position [209, 0]
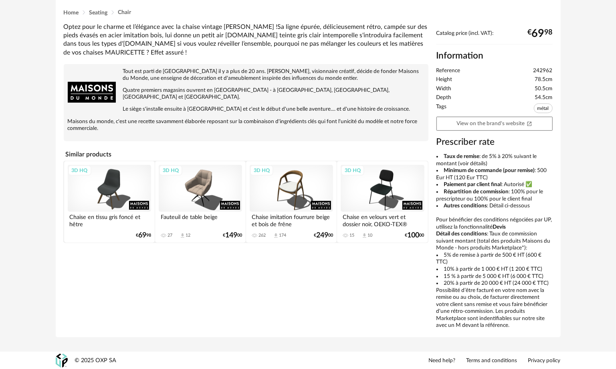
click at [199, 189] on div "3D HQ" at bounding box center [200, 188] width 83 height 47
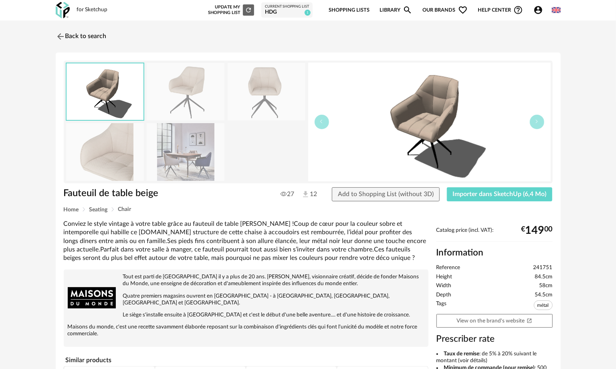
click at [184, 162] on img at bounding box center [186, 151] width 78 height 57
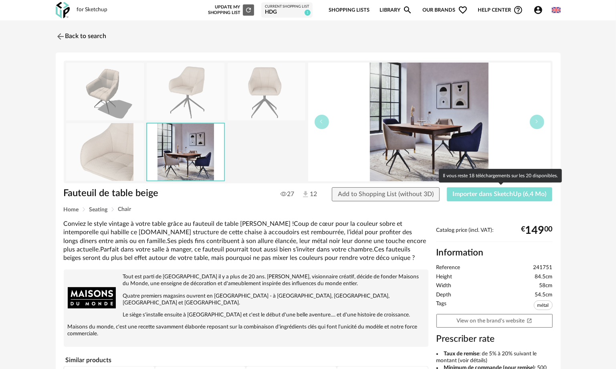
click at [320, 194] on span "Importer dans SketchUp (6,4 Mo)" at bounding box center [500, 194] width 94 height 6
